Goal: Task Accomplishment & Management: Complete application form

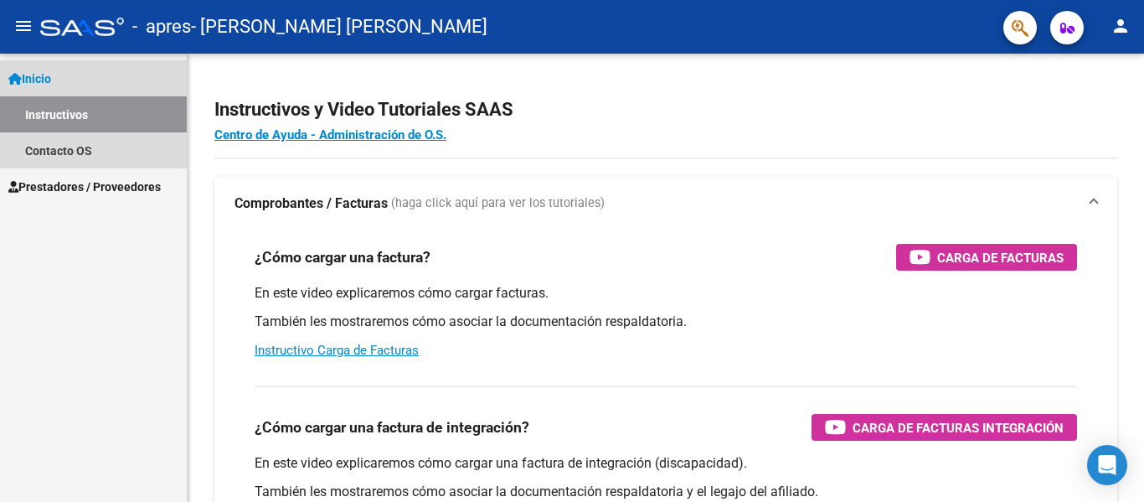
click at [51, 87] on span "Inicio" at bounding box center [29, 79] width 43 height 18
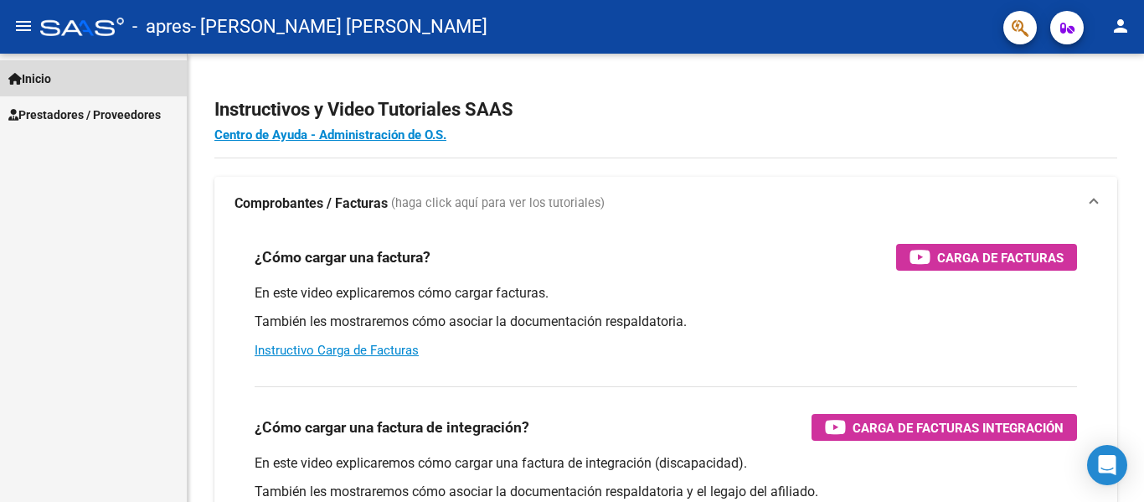
click at [51, 87] on span "Inicio" at bounding box center [29, 79] width 43 height 18
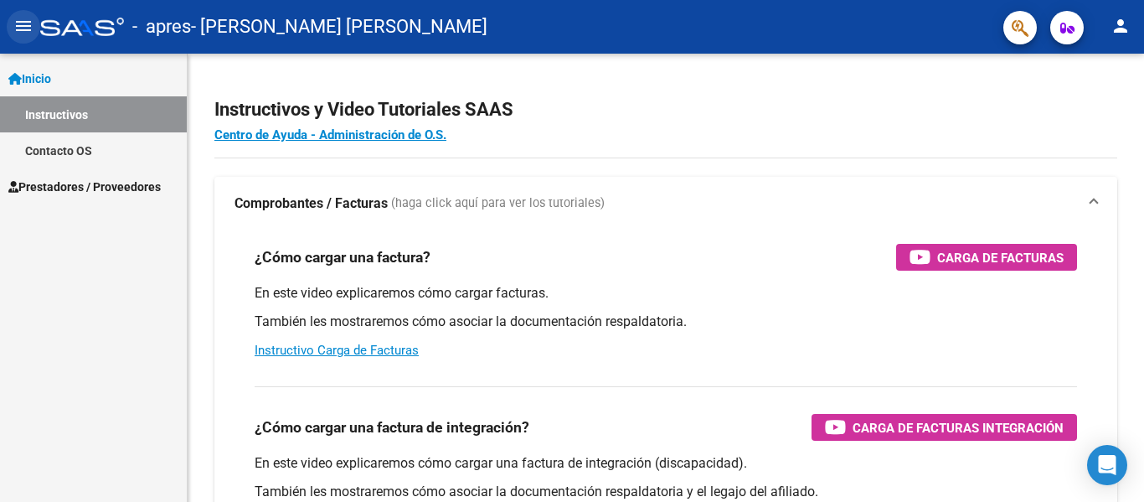
click at [22, 18] on mat-icon "menu" at bounding box center [23, 26] width 20 height 20
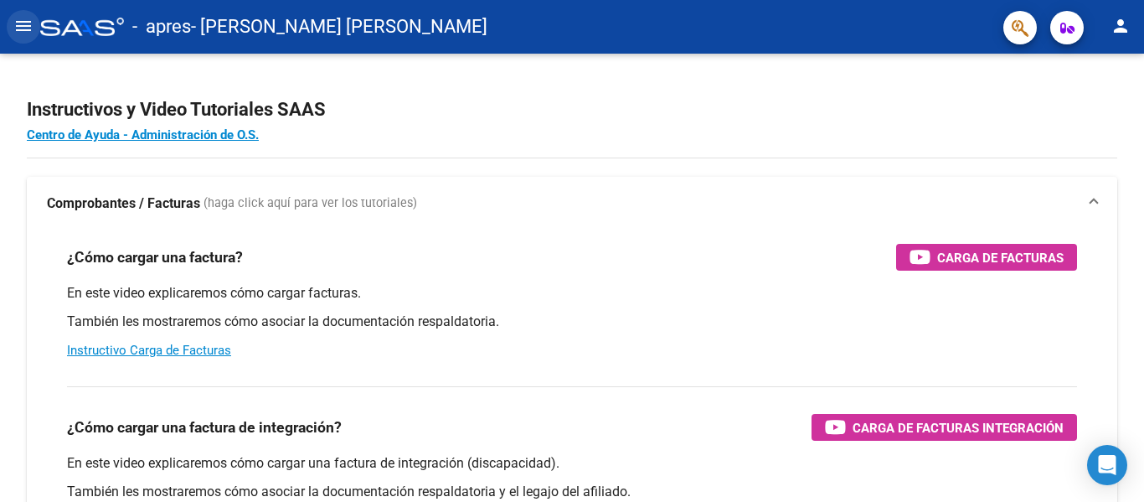
click at [22, 18] on mat-icon "menu" at bounding box center [23, 26] width 20 height 20
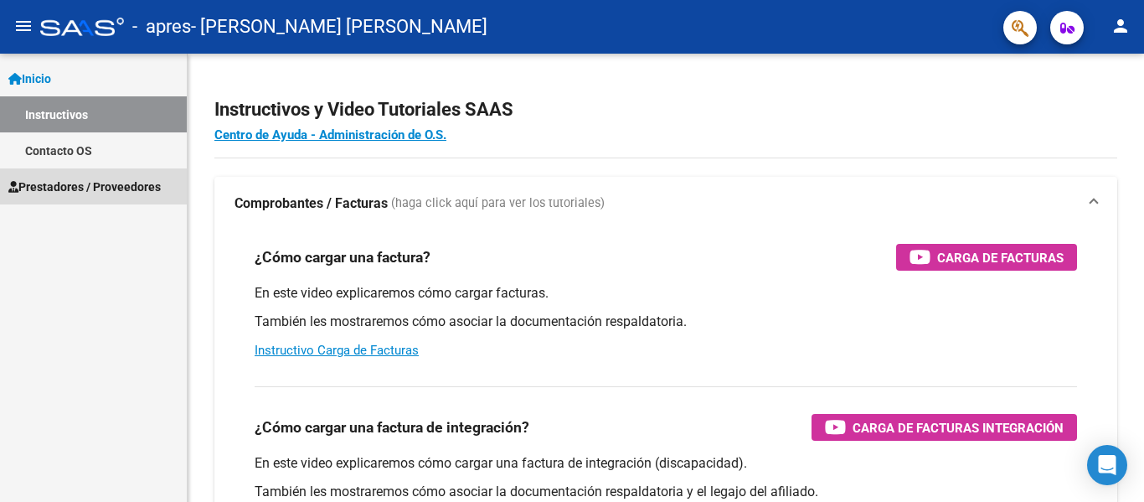
click at [54, 188] on span "Prestadores / Proveedores" at bounding box center [84, 187] width 152 height 18
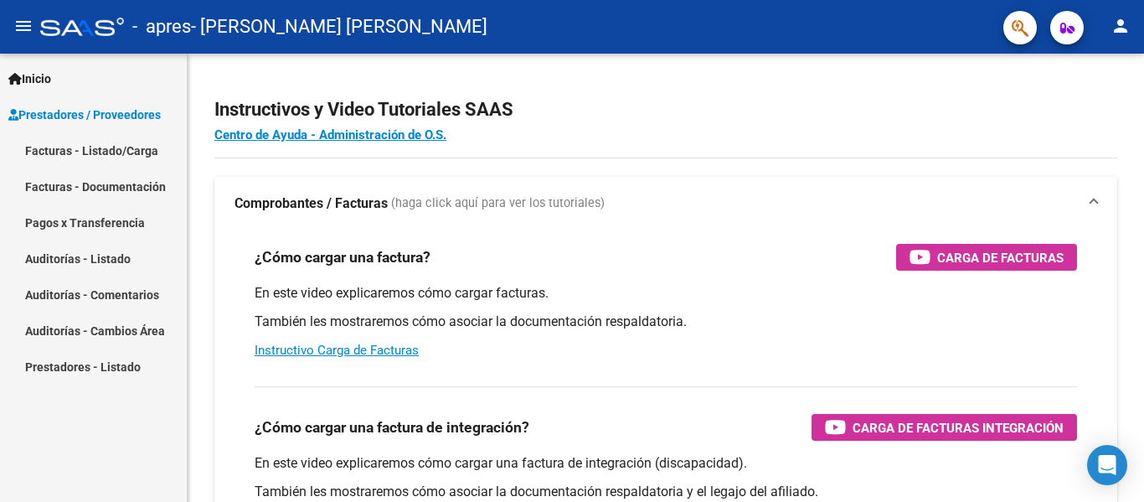
click at [85, 154] on link "Facturas - Listado/Carga" at bounding box center [93, 150] width 187 height 36
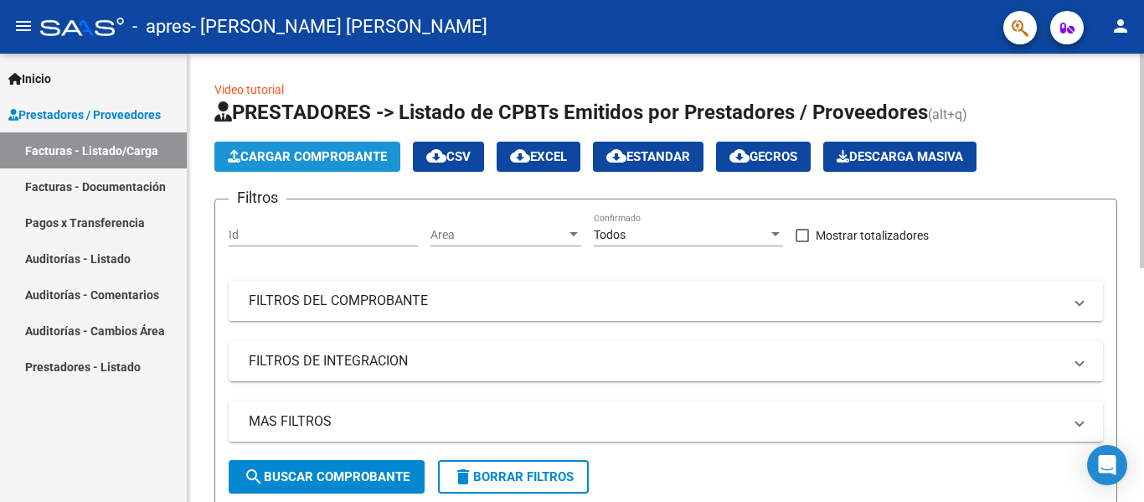
click at [386, 143] on button "Cargar Comprobante" at bounding box center [307, 157] width 186 height 30
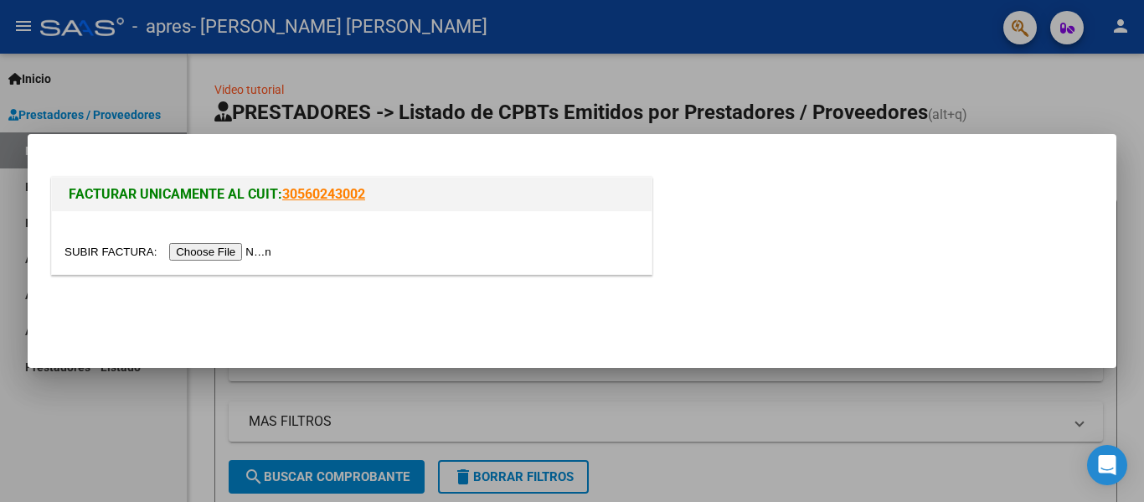
click at [228, 255] on input "file" at bounding box center [170, 252] width 212 height 18
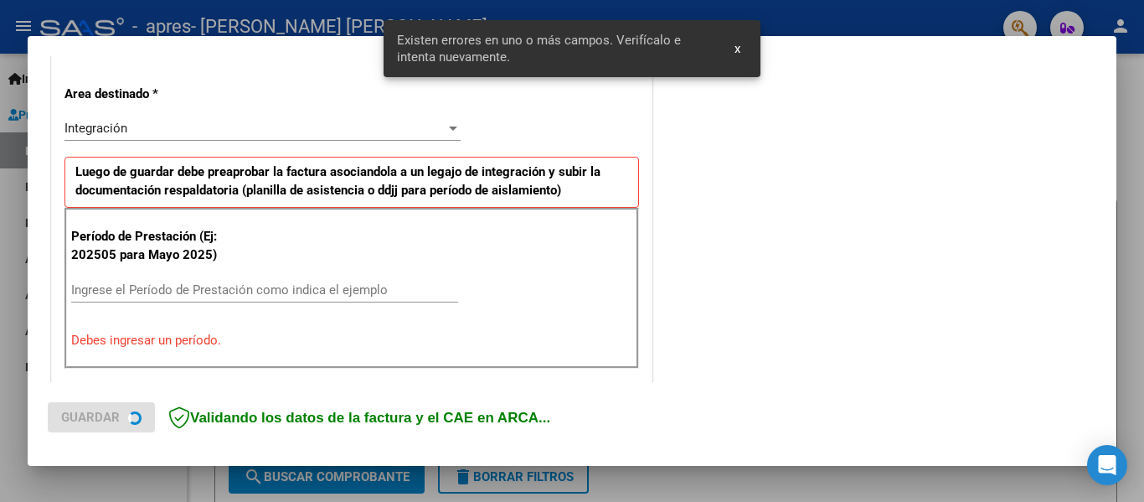
scroll to position [389, 0]
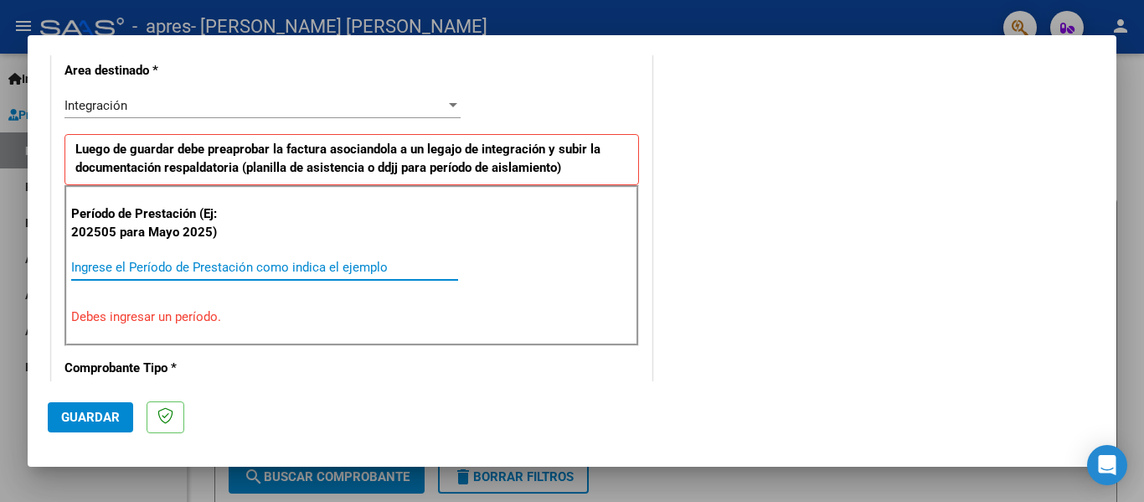
click at [424, 265] on input "Ingrese el Período de Prestación como indica el ejemplo" at bounding box center [264, 267] width 387 height 15
click at [312, 263] on input "Ingrese el Período de Prestación como indica el ejemplo" at bounding box center [264, 267] width 387 height 15
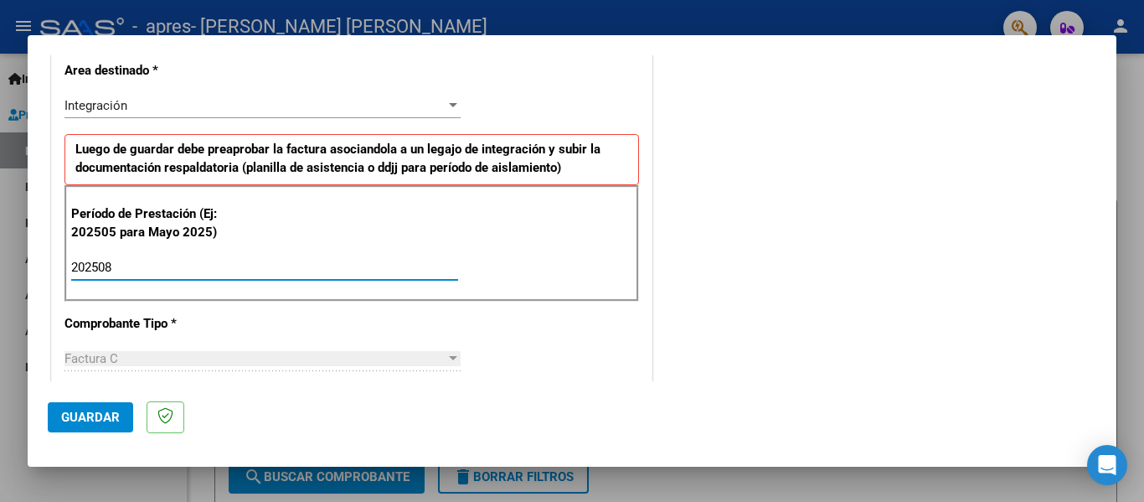
type input "202508"
click at [494, 122] on div "CUIT * 20-96043869-9 Ingresar CUIT ANALISIS PRESTADOR [PERSON_NAME] [PERSON_NAM…" at bounding box center [352, 506] width 600 height 1260
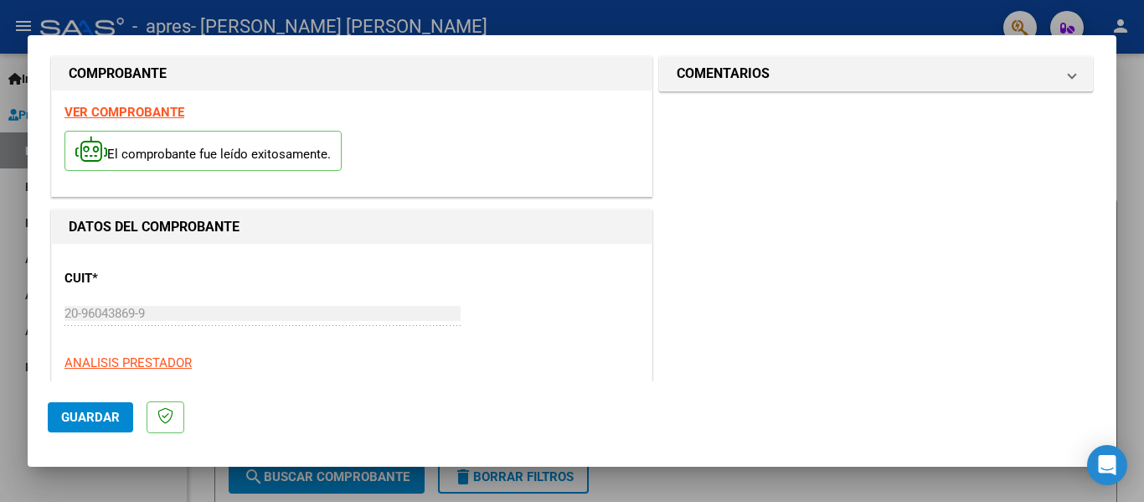
scroll to position [0, 0]
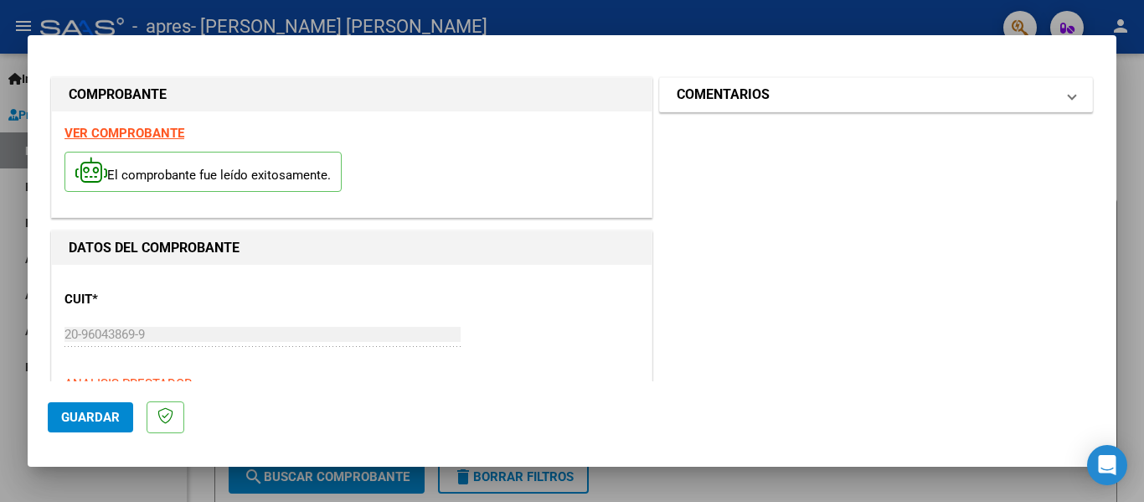
click at [970, 110] on mat-expansion-panel-header "COMENTARIOS" at bounding box center [876, 95] width 432 height 34
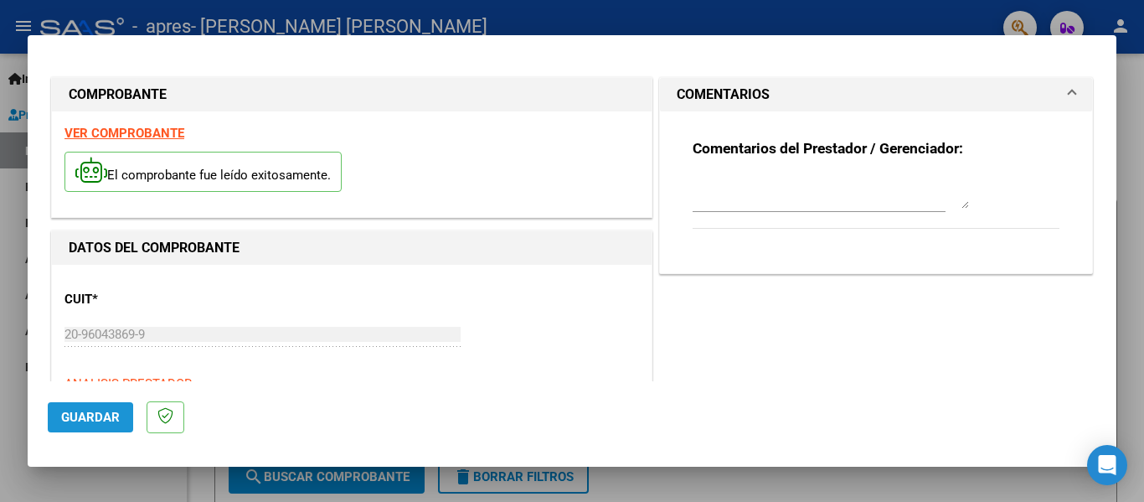
click at [60, 425] on button "Guardar" at bounding box center [90, 417] width 85 height 30
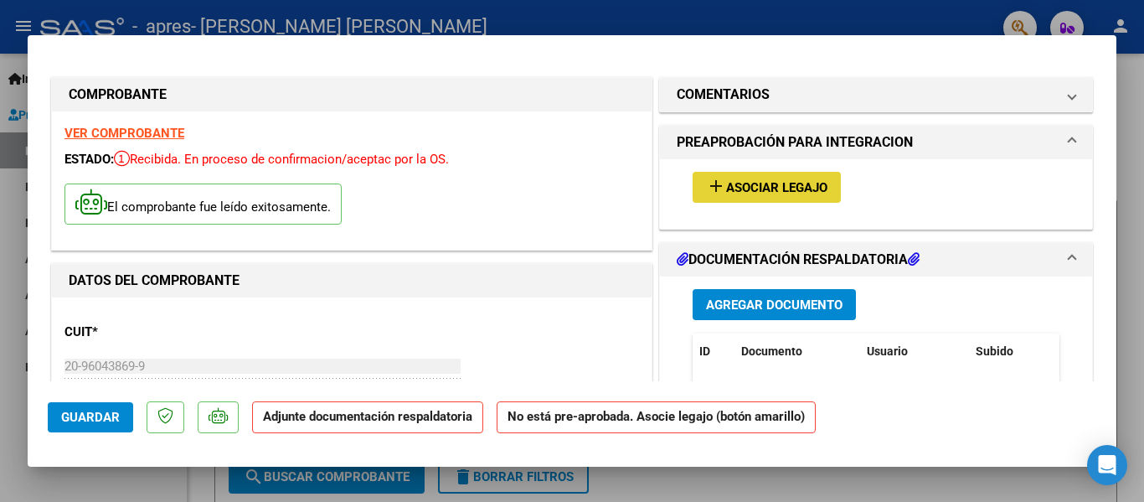
click at [751, 203] on button "add Asociar Legajo" at bounding box center [767, 187] width 148 height 31
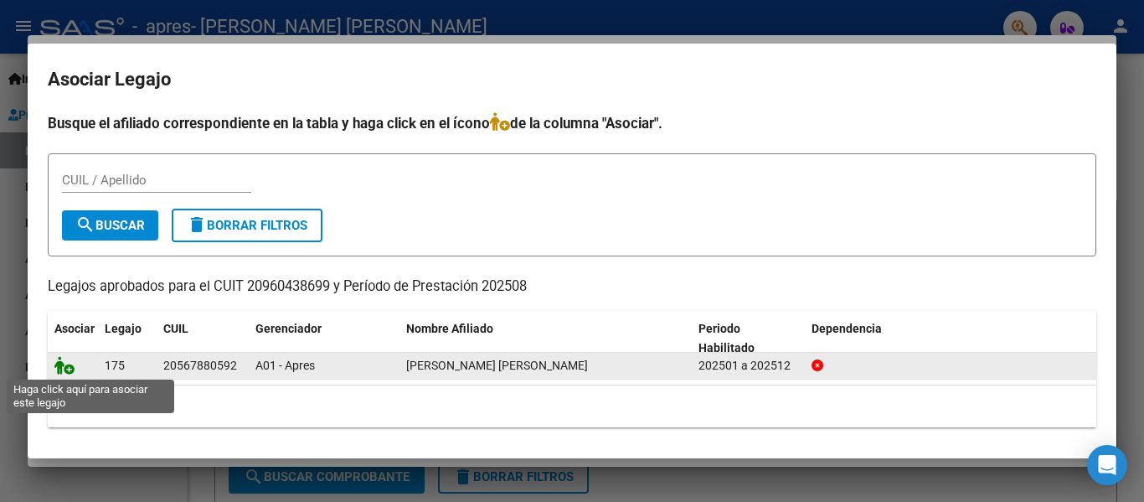
click at [70, 369] on icon at bounding box center [64, 365] width 20 height 18
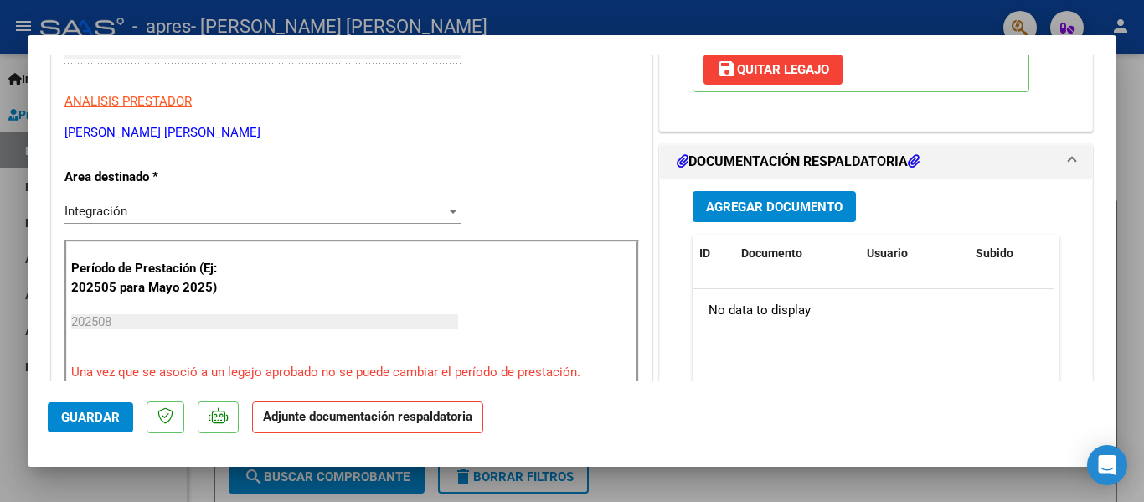
scroll to position [319, 0]
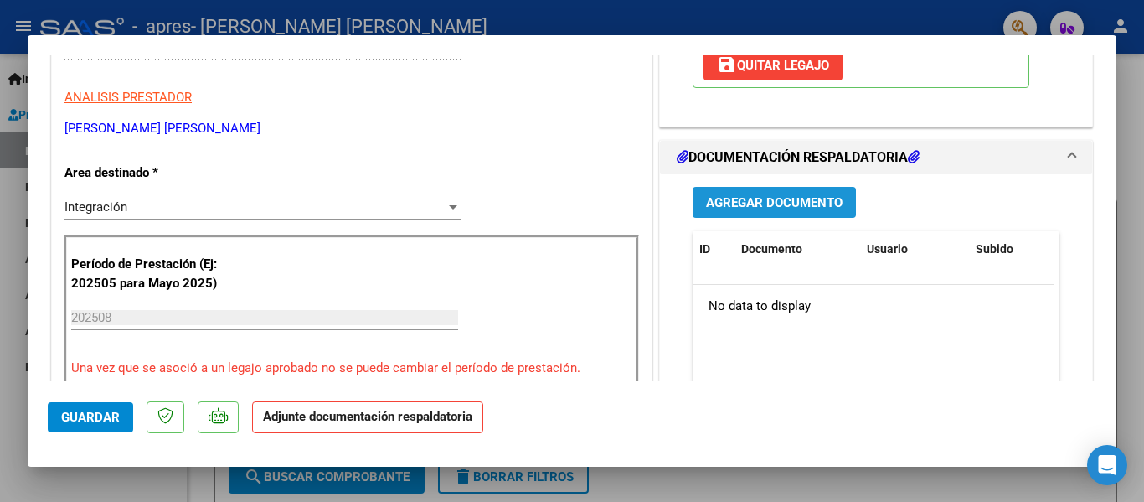
click at [827, 209] on span "Agregar Documento" at bounding box center [774, 202] width 137 height 15
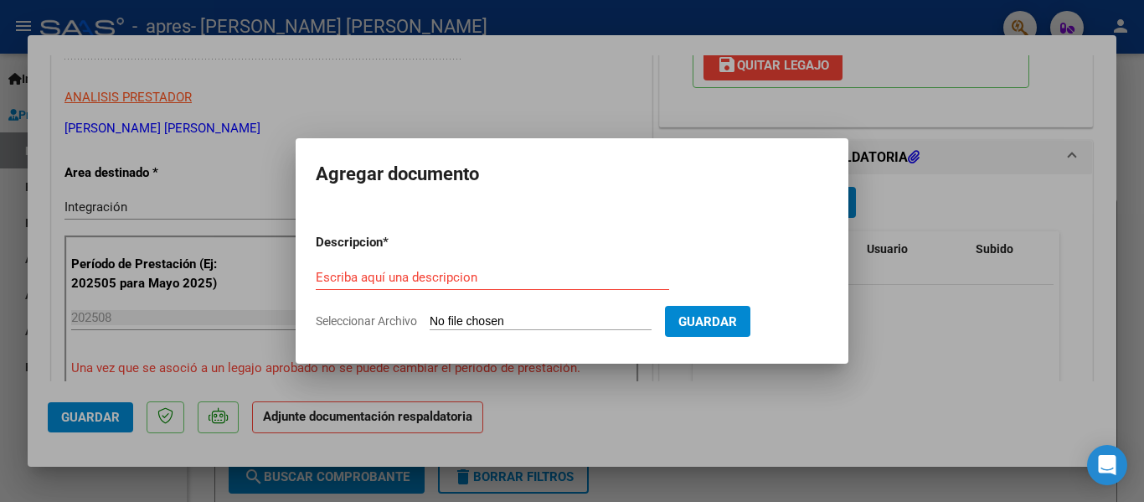
click at [534, 321] on input "Seleccionar Archivo" at bounding box center [541, 322] width 222 height 16
type input "C:\fakepath\[PERSON_NAME] - Planilla de asistencia agosto.jpg"
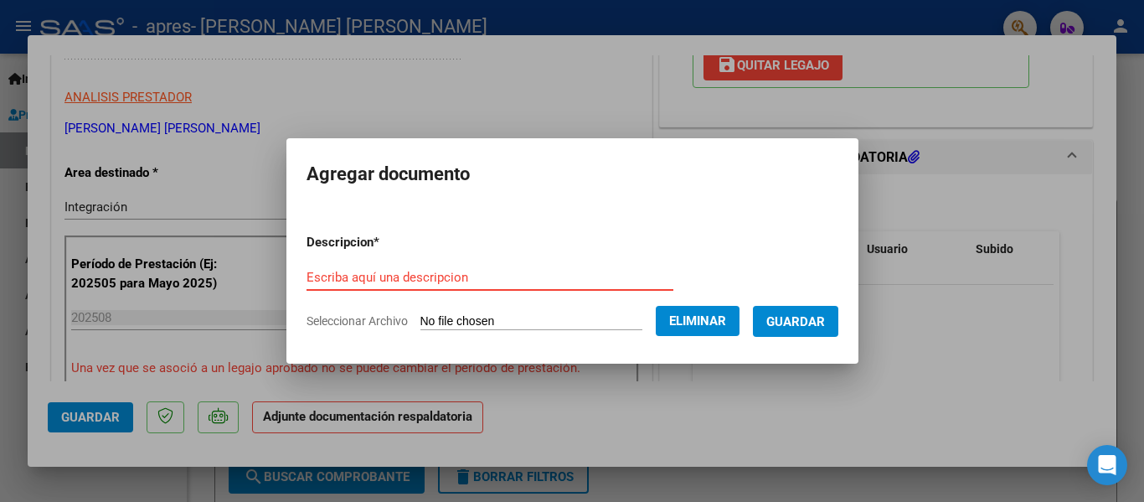
click at [418, 272] on input "Escriba aquí una descripcion" at bounding box center [490, 277] width 367 height 15
type input "Planilla de asistencia"
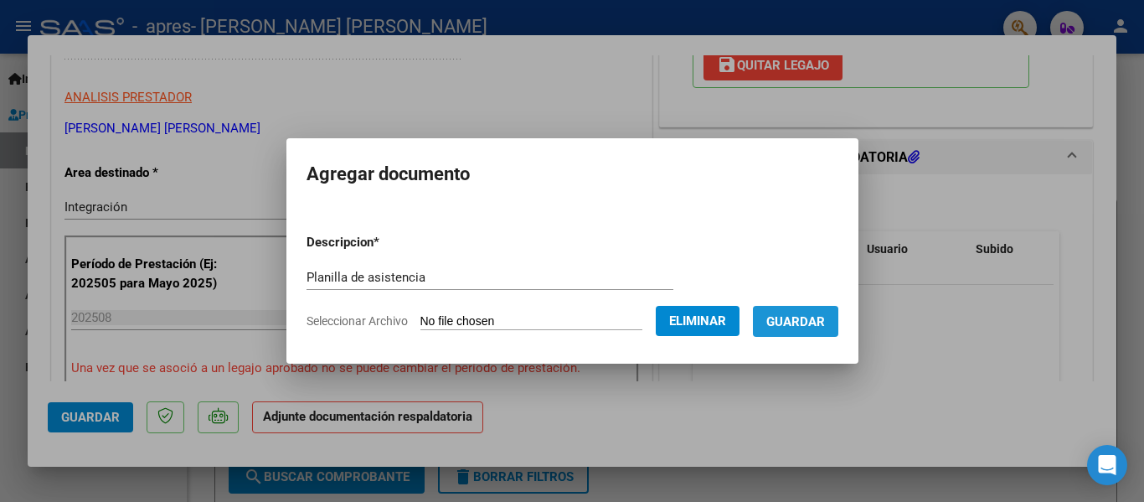
click at [799, 326] on span "Guardar" at bounding box center [795, 321] width 59 height 15
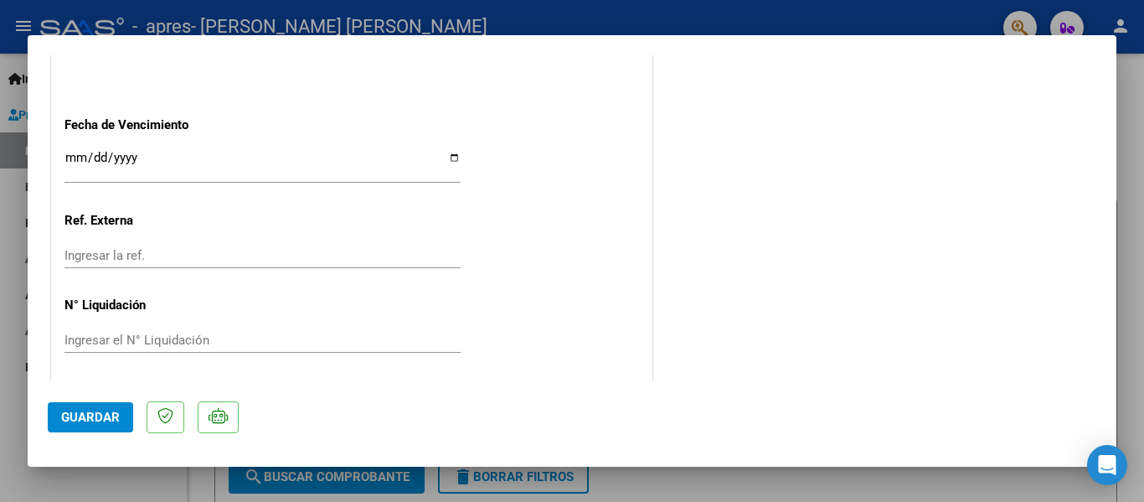
scroll to position [1173, 0]
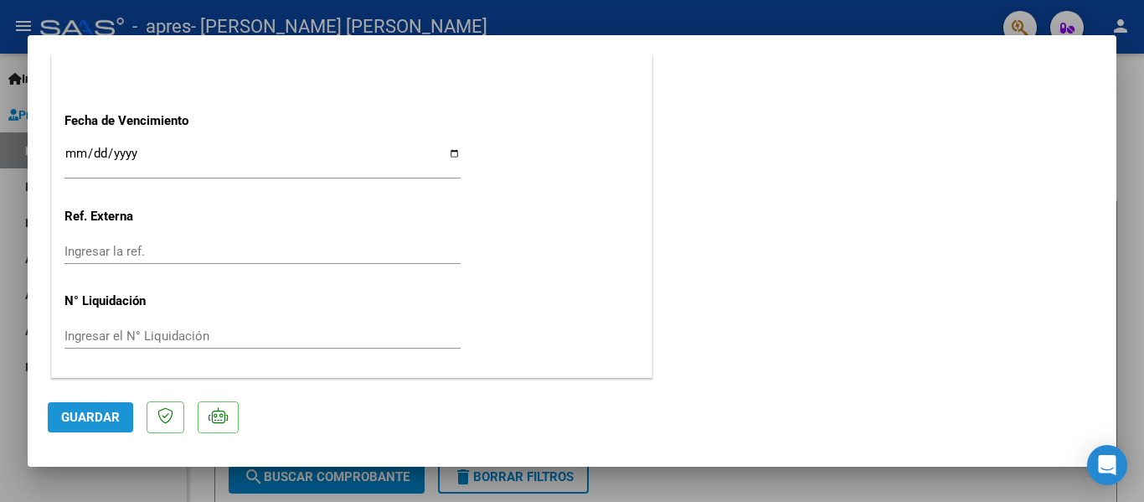
click at [127, 416] on button "Guardar" at bounding box center [90, 417] width 85 height 30
click at [1127, 285] on div at bounding box center [572, 251] width 1144 height 502
type input "$ 0,00"
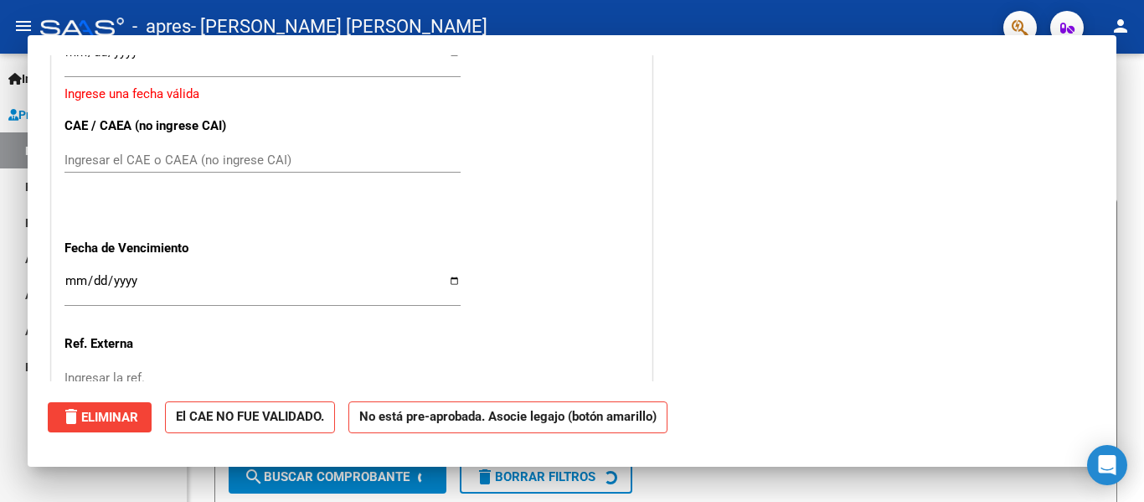
scroll to position [0, 0]
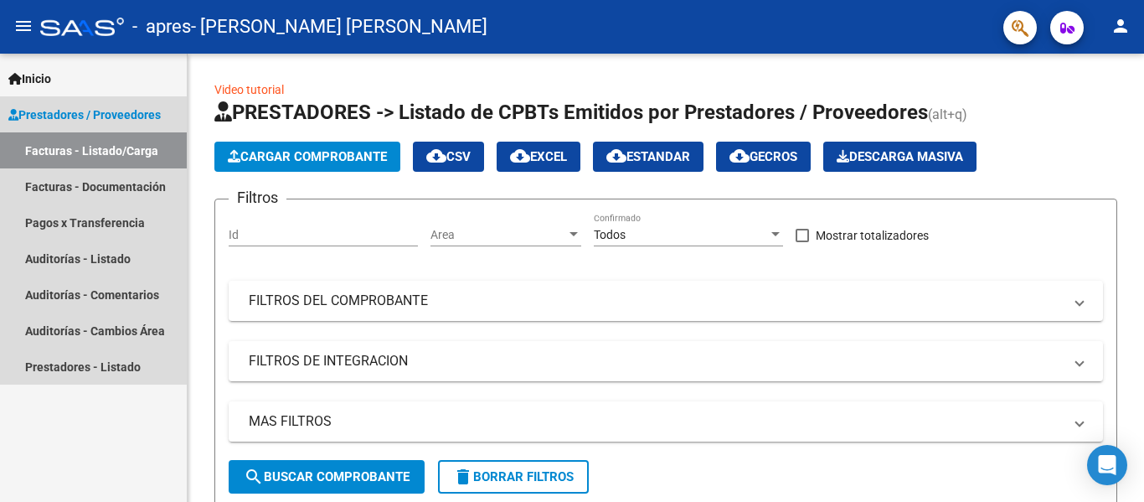
click at [95, 151] on link "Facturas - Listado/Carga" at bounding box center [93, 150] width 187 height 36
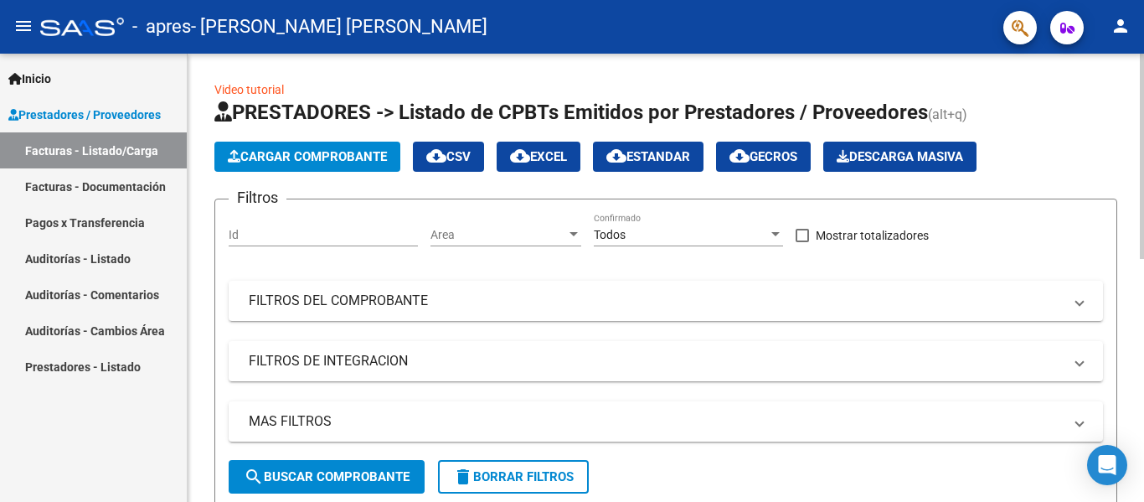
scroll to position [448, 0]
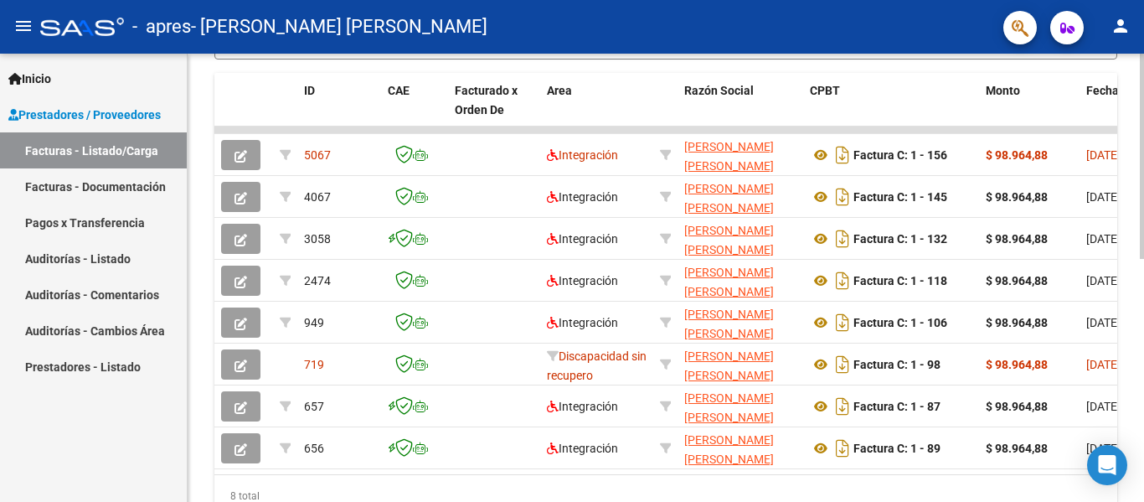
click at [1143, 348] on div at bounding box center [1142, 278] width 4 height 448
